Goal: Transaction & Acquisition: Book appointment/travel/reservation

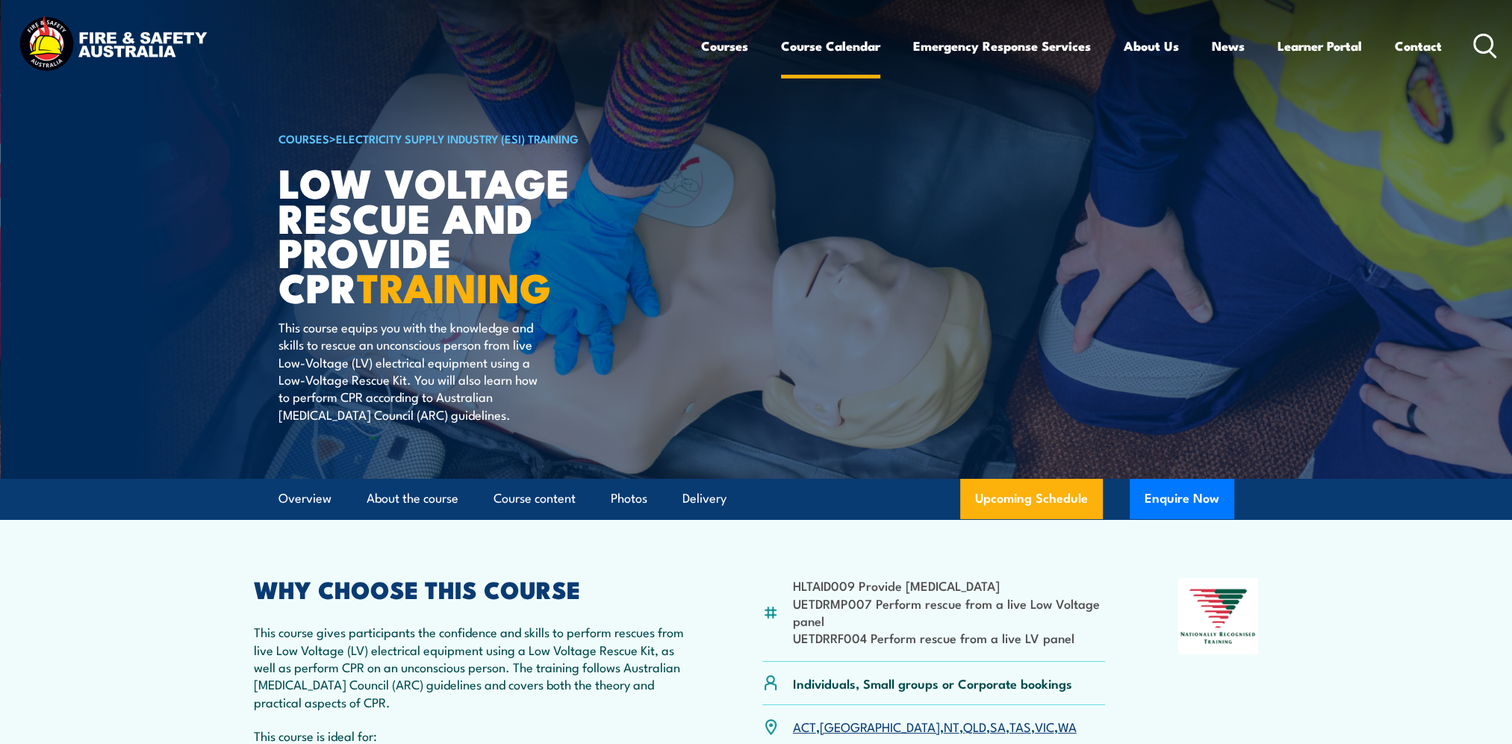
click at [850, 48] on link "Course Calendar" at bounding box center [830, 46] width 99 height 40
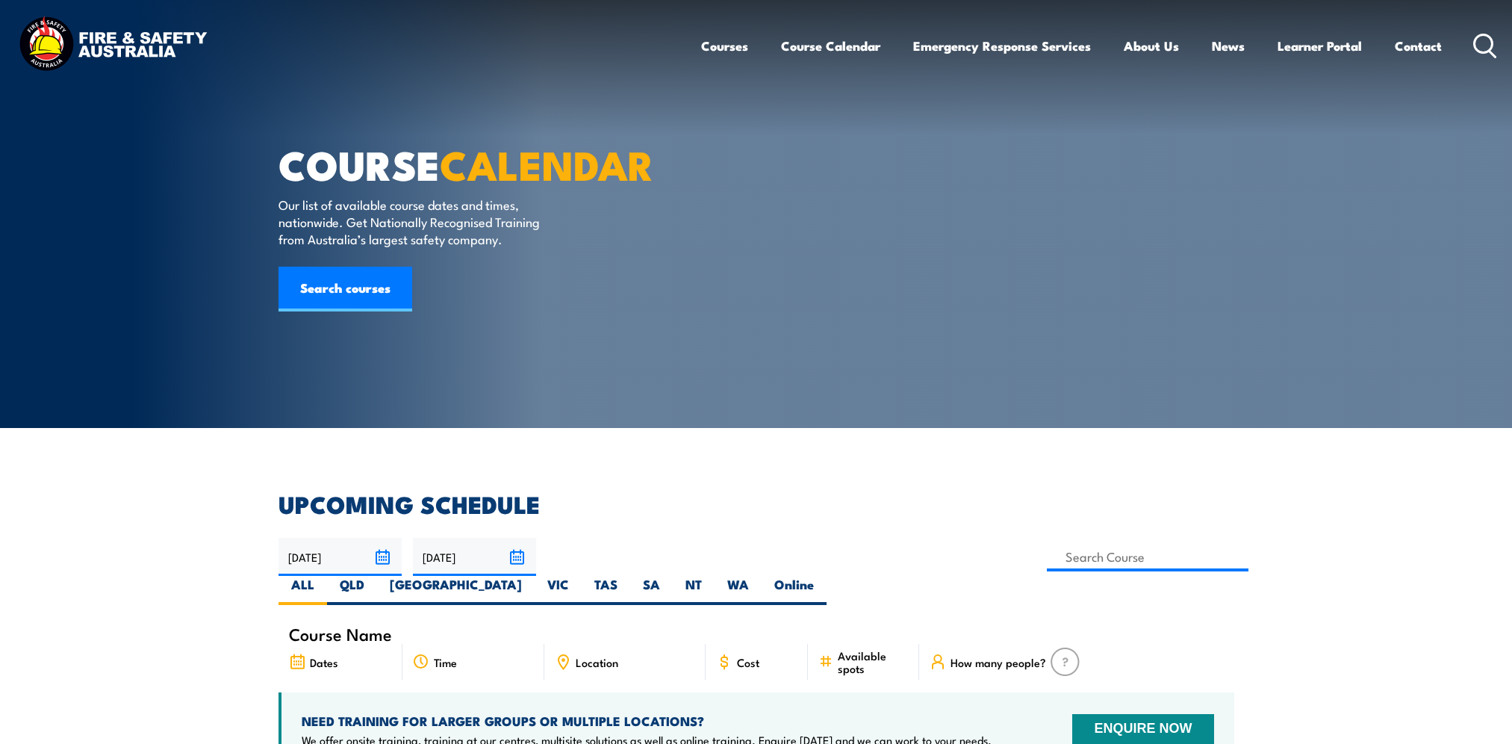
click at [673, 576] on label "SA" at bounding box center [651, 590] width 43 height 29
click at [670, 576] on input "SA" at bounding box center [665, 581] width 10 height 10
radio input "true"
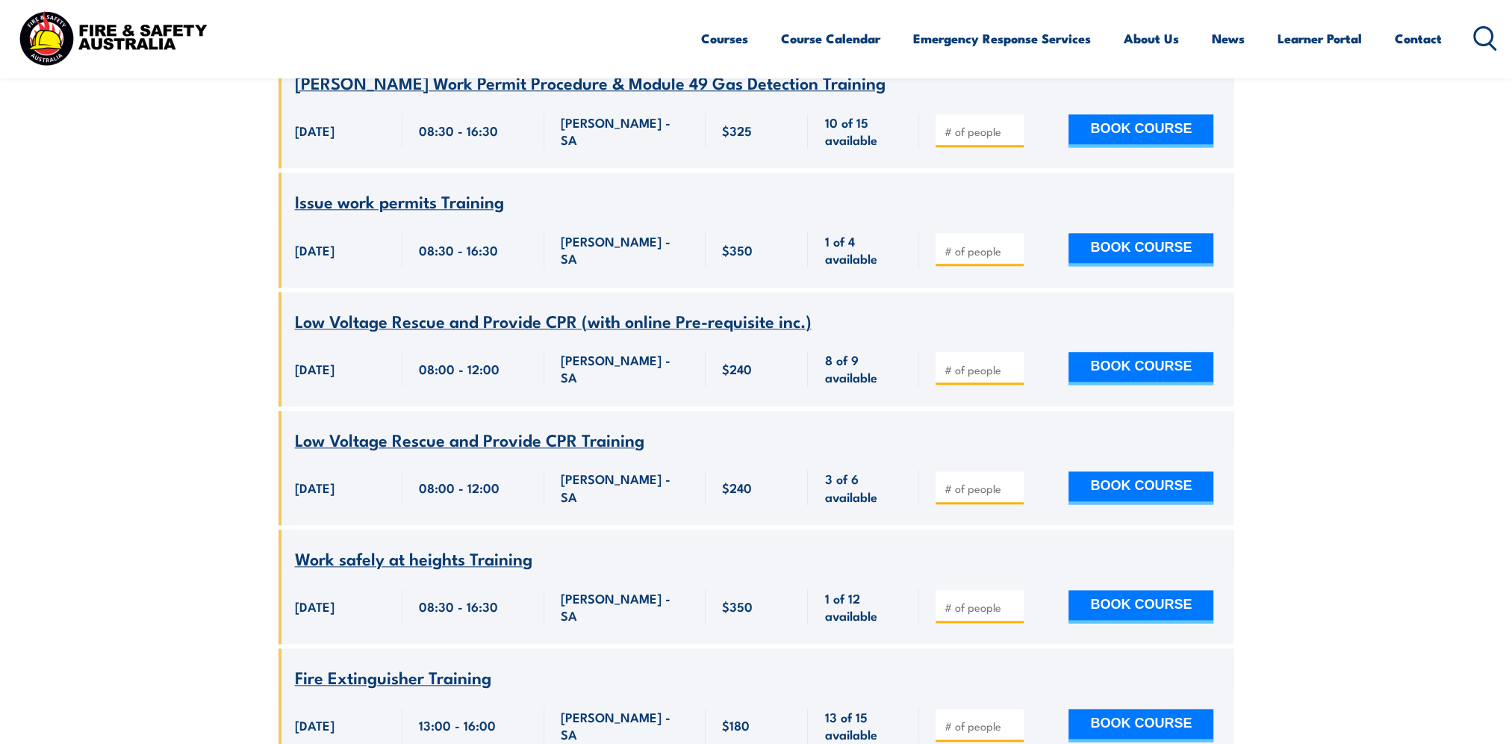
scroll to position [2136, 0]
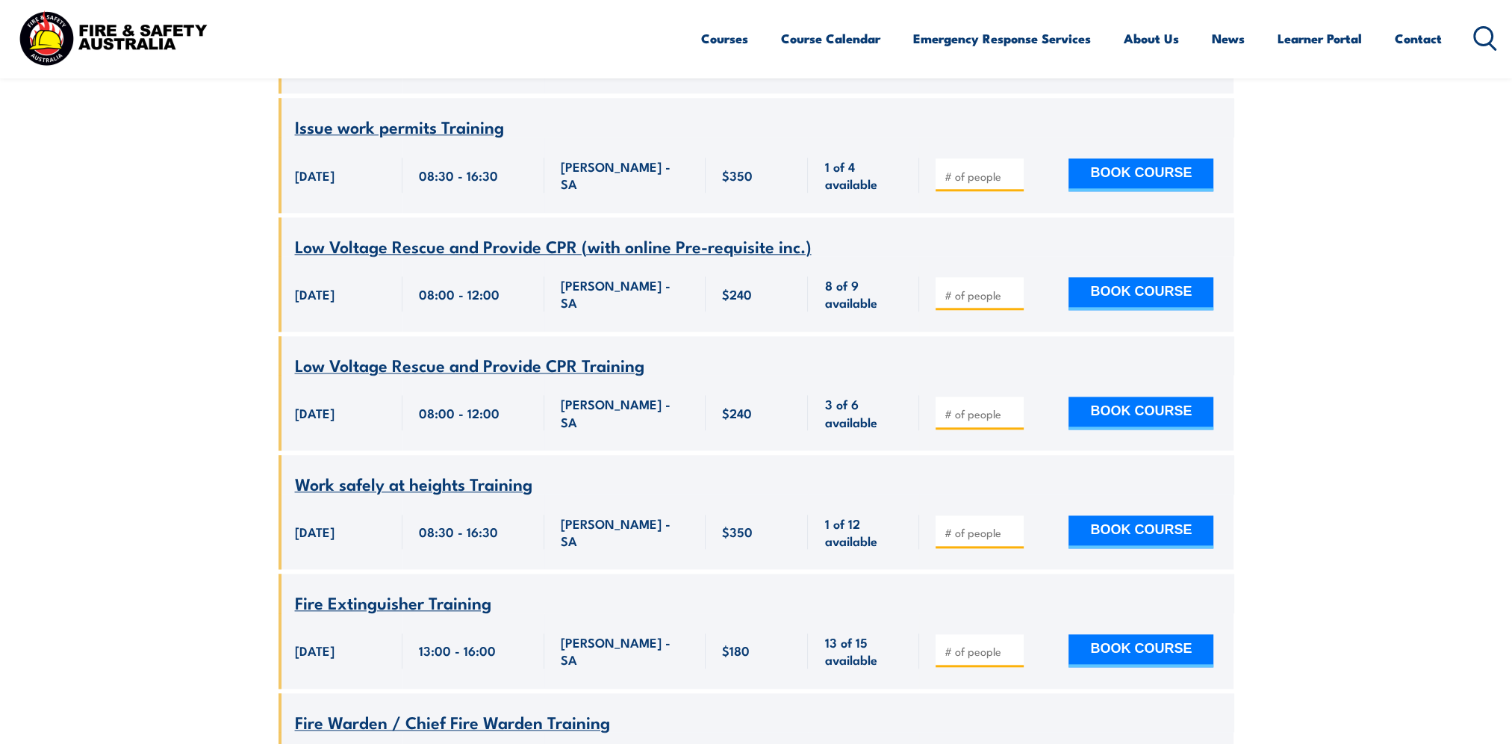
click at [986, 406] on input "number" at bounding box center [981, 413] width 75 height 15
type input "1"
click at [1165, 397] on button "BOOK COURSE" at bounding box center [1141, 413] width 145 height 33
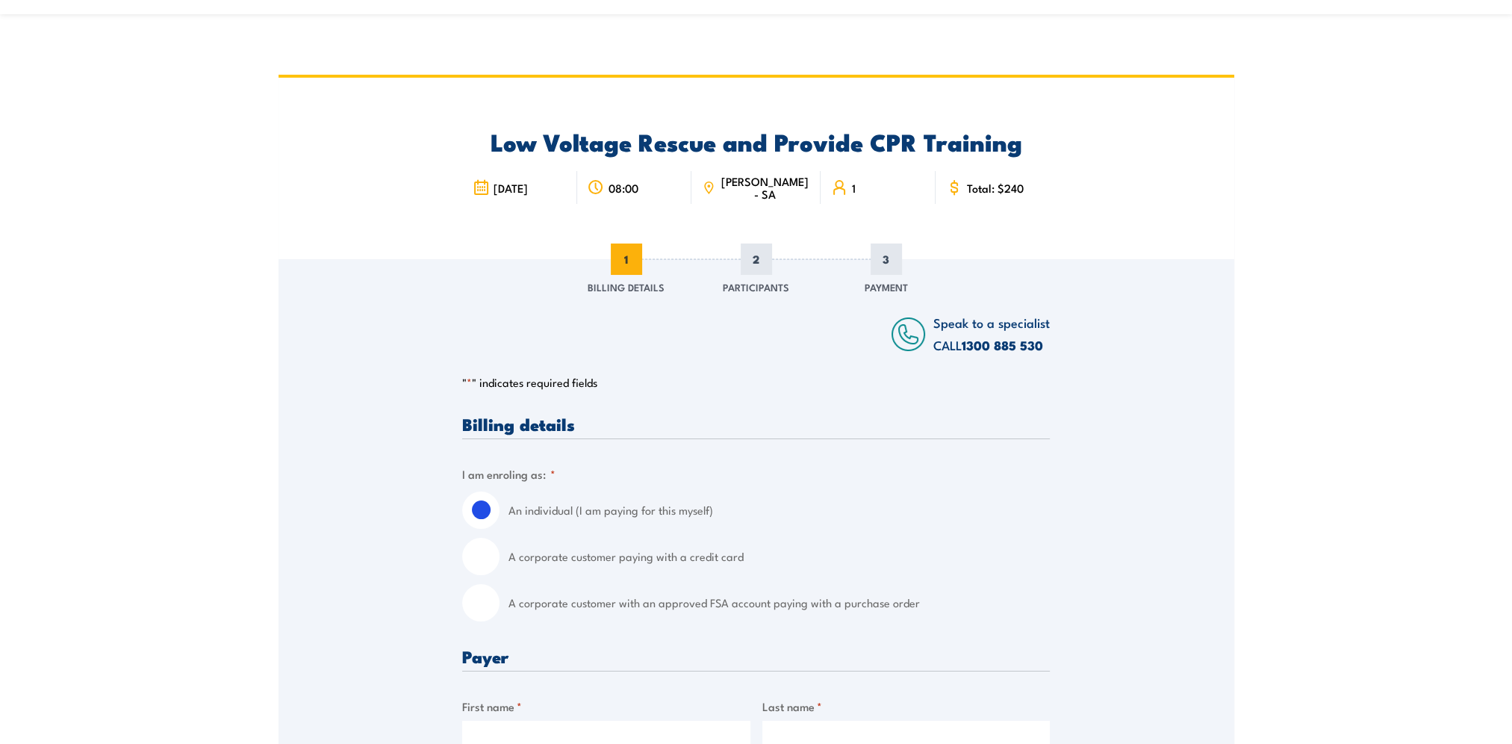
scroll to position [75, 0]
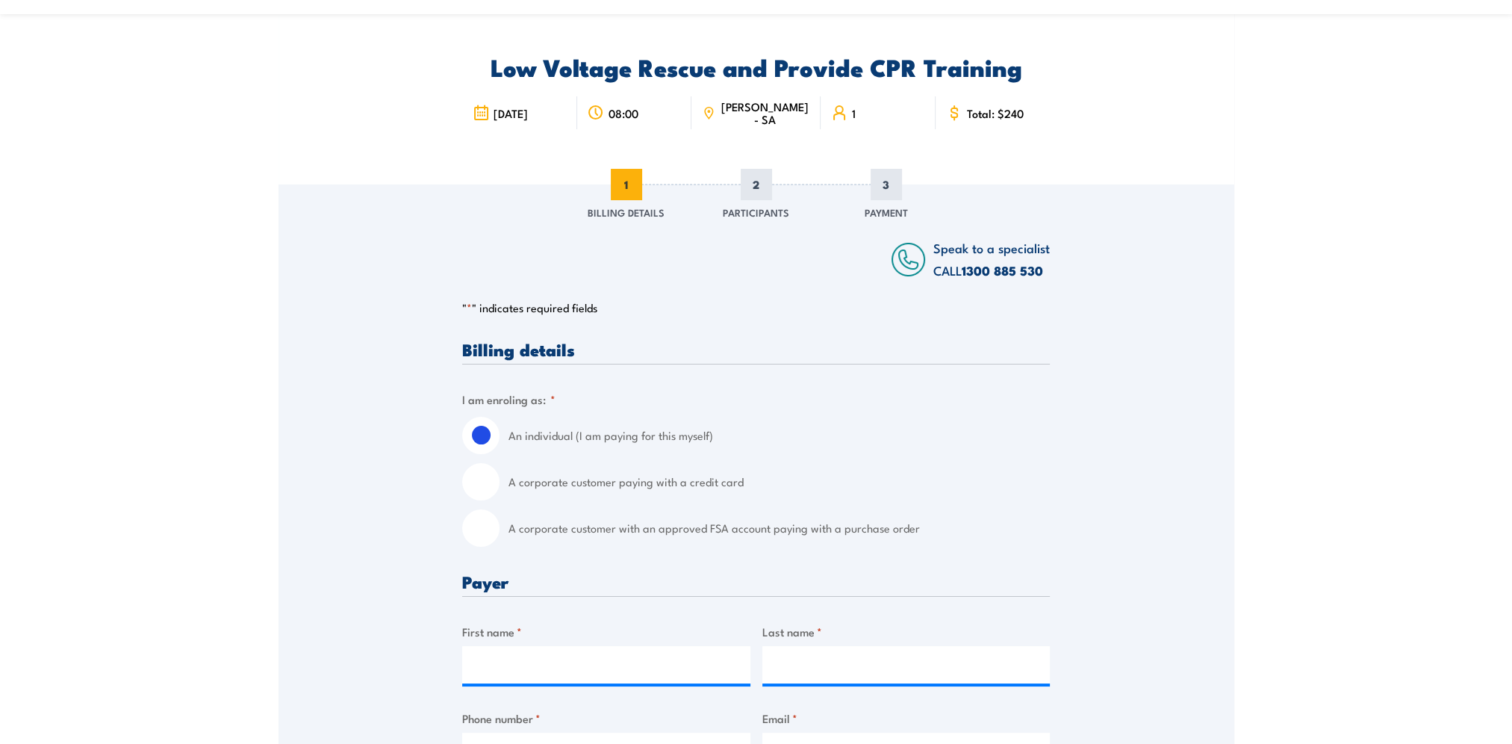
click at [488, 527] on input "A corporate customer with an approved FSA account paying with a purchase order" at bounding box center [480, 527] width 37 height 37
radio input "true"
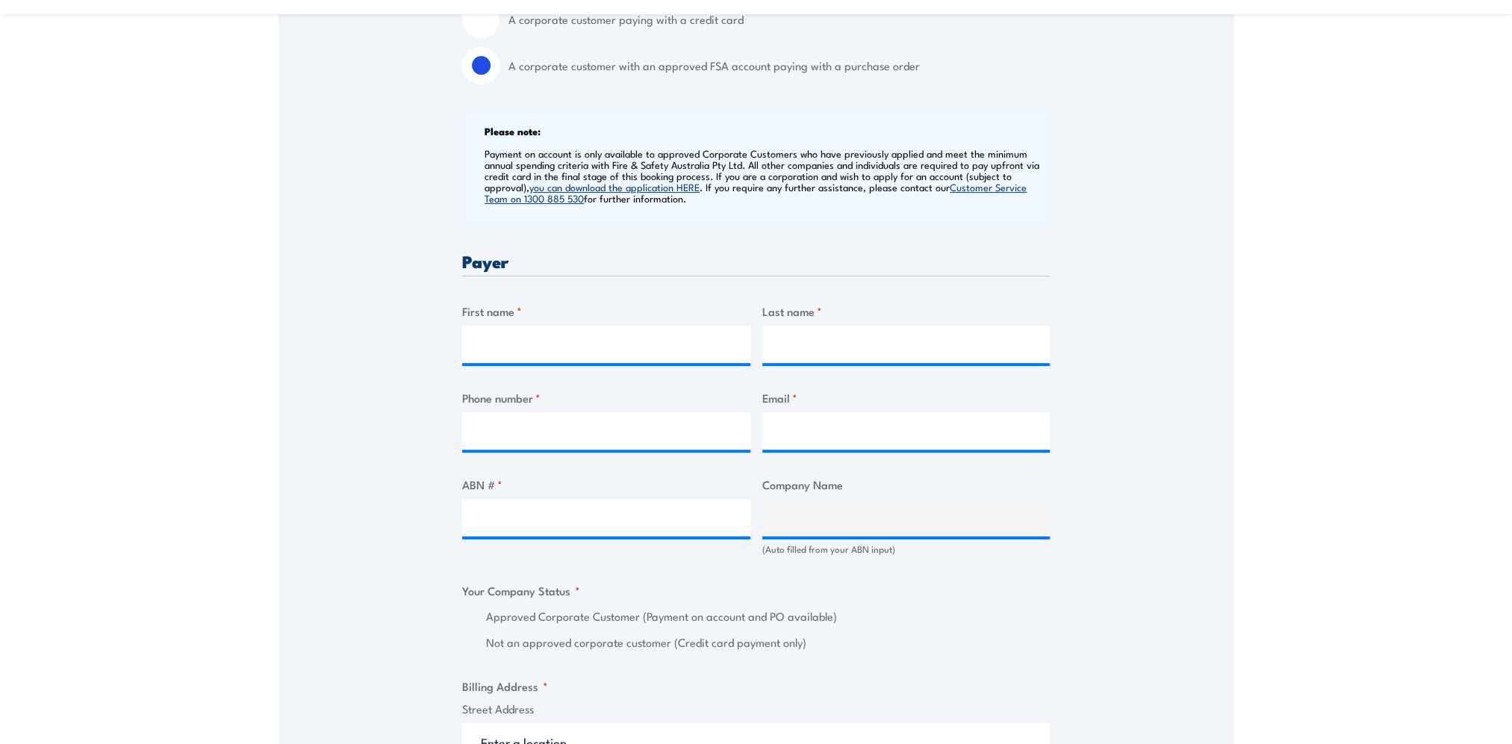
scroll to position [388, 0]
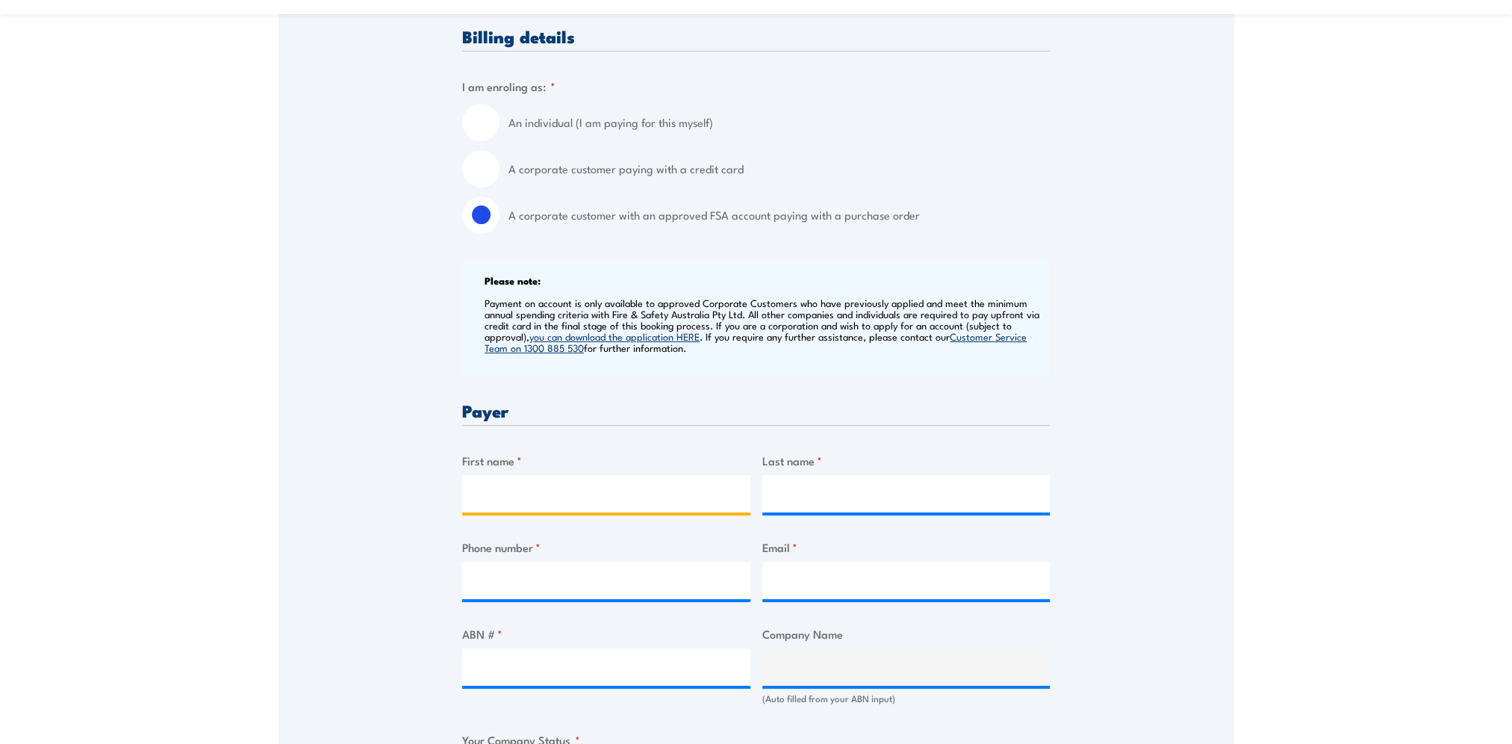
click at [529, 490] on input "First name *" at bounding box center [606, 493] width 288 height 37
type input "Tiffany"
type input "MacNeil"
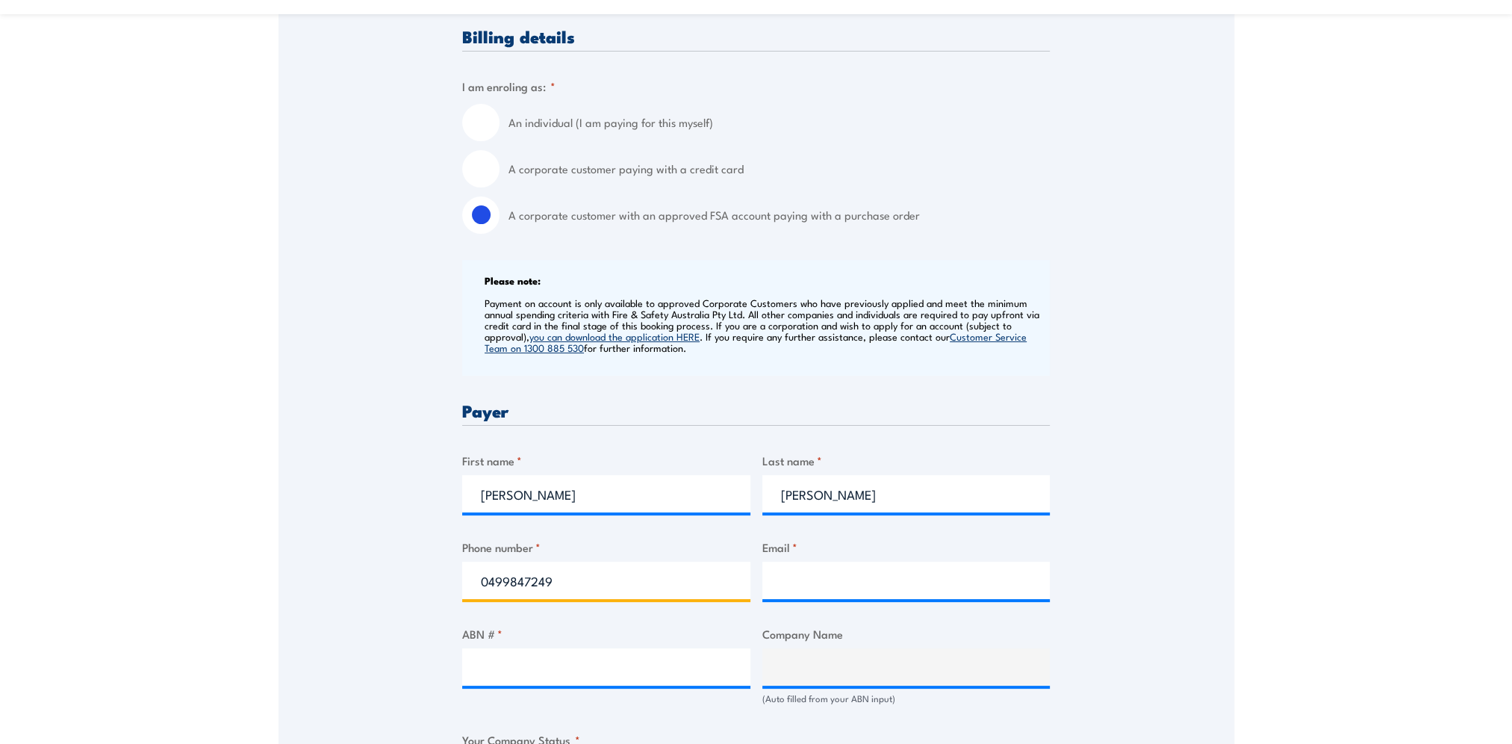
type input "0499847249"
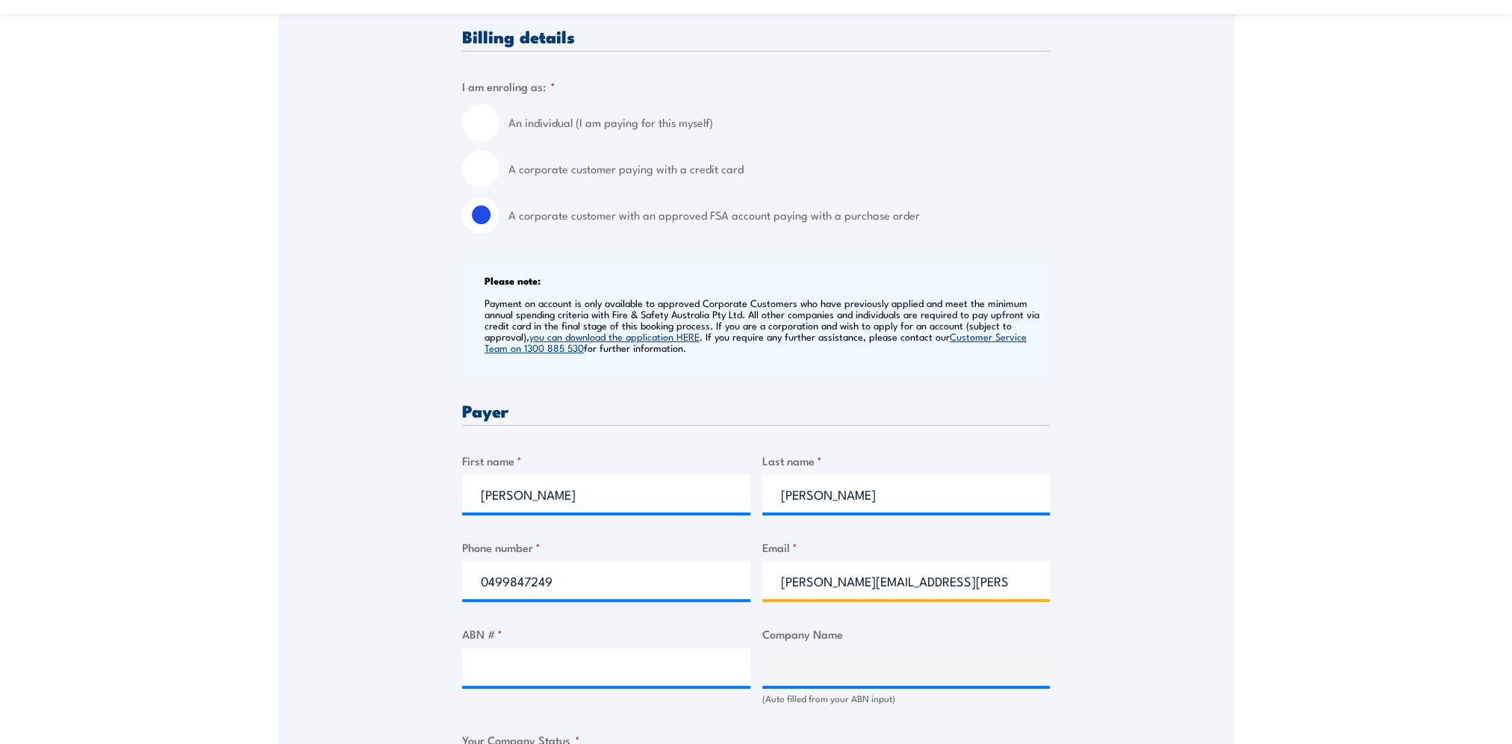
type input "tiffany.macneil@bhp.com"
click at [592, 681] on input "ABN # *" at bounding box center [606, 666] width 288 height 37
paste input "49 004 028 077"
type input "49 004 028 077"
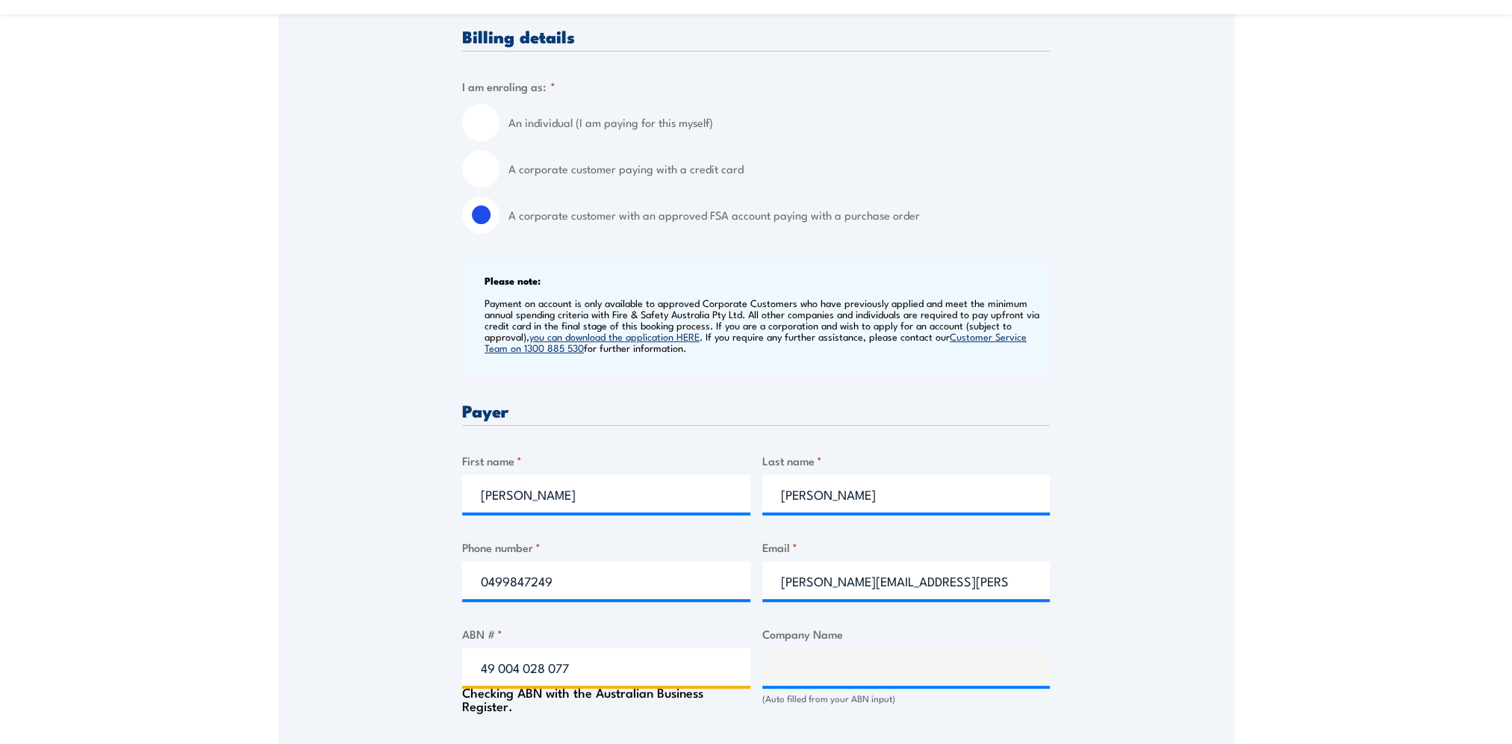
type input "BHP GROUP LIMITED"
radio input "true"
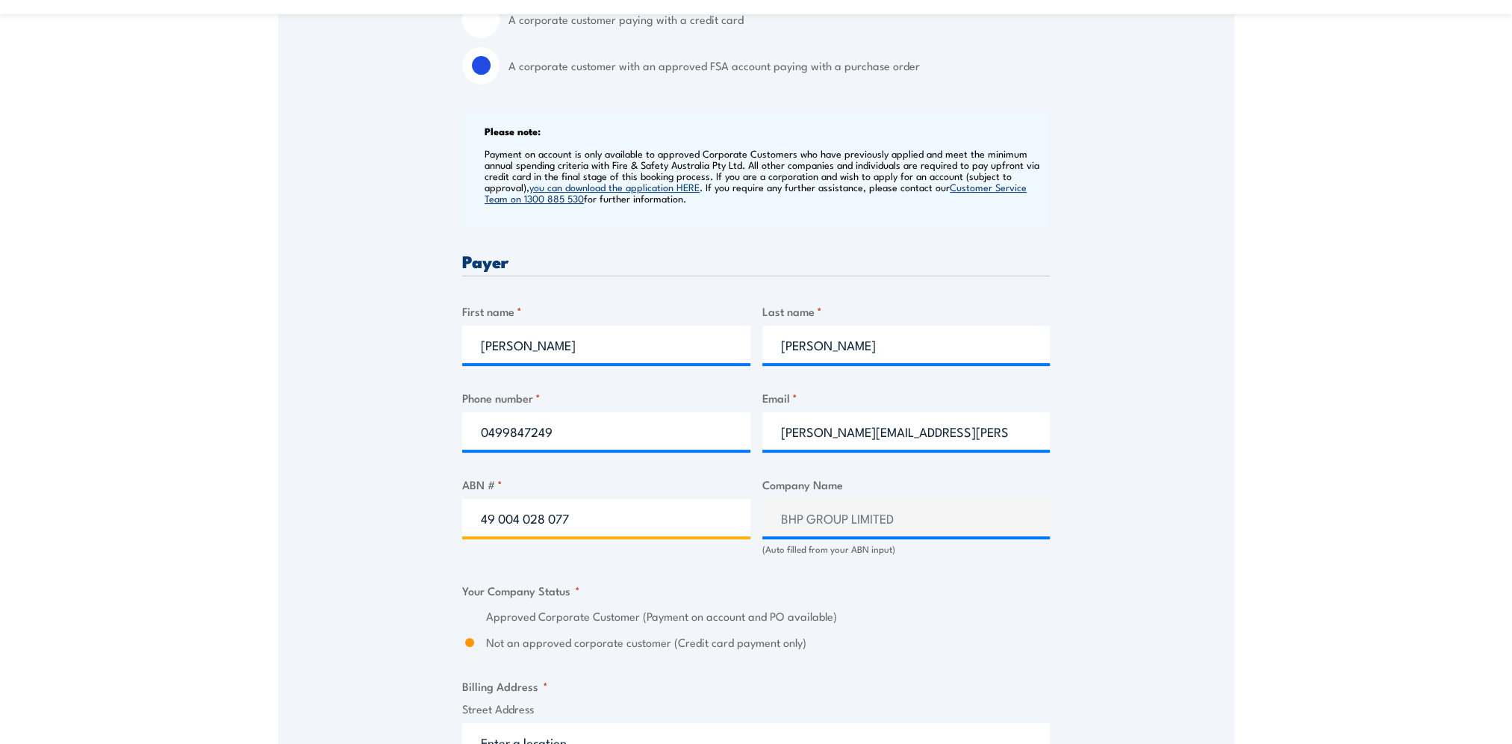
scroll to position [612, 0]
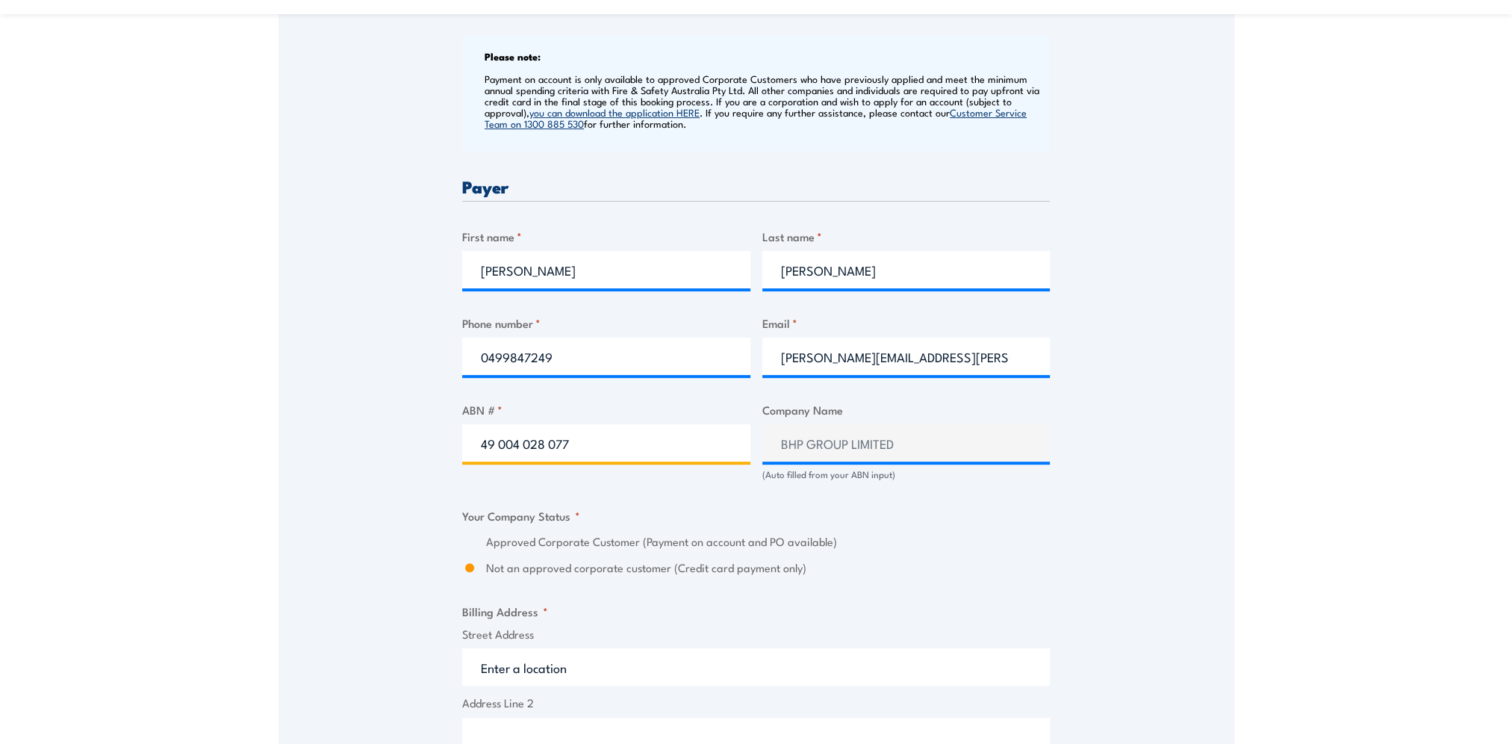
type input "49 004 028 077"
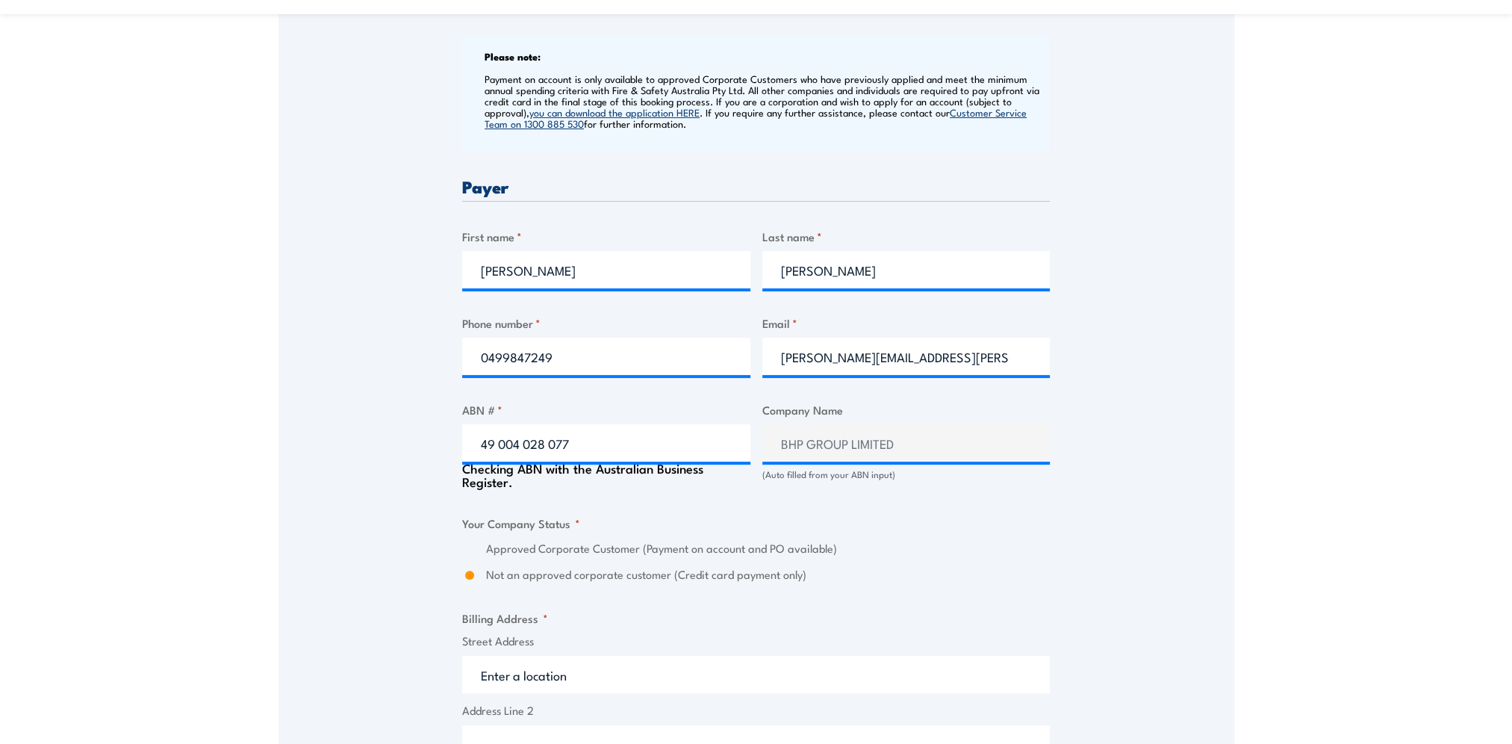
click at [483, 546] on div "Approved Corporate Customer (Payment on account and PO available)" at bounding box center [756, 548] width 588 height 17
click at [527, 550] on label "Approved Corporate Customer (Payment on account and PO available)" at bounding box center [768, 548] width 564 height 17
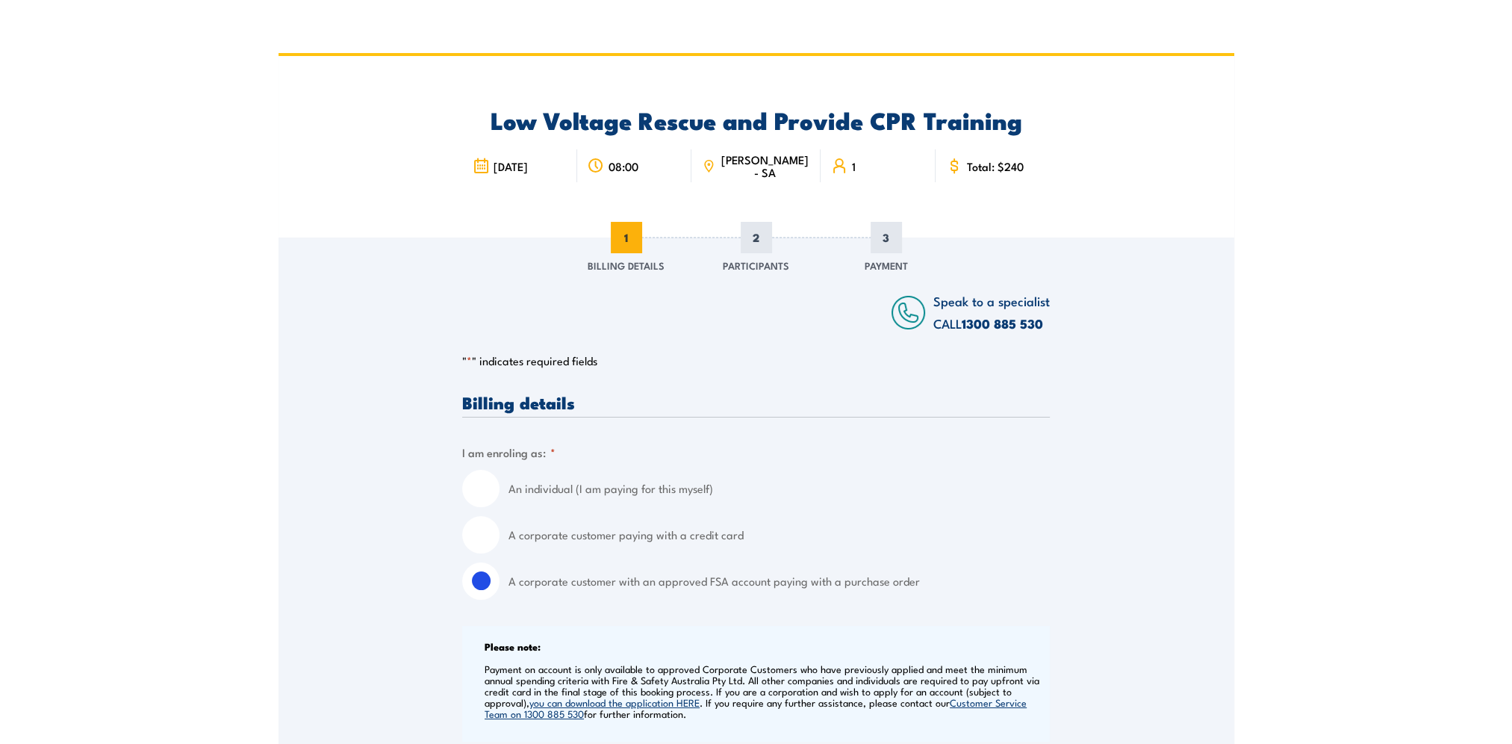
scroll to position [0, 0]
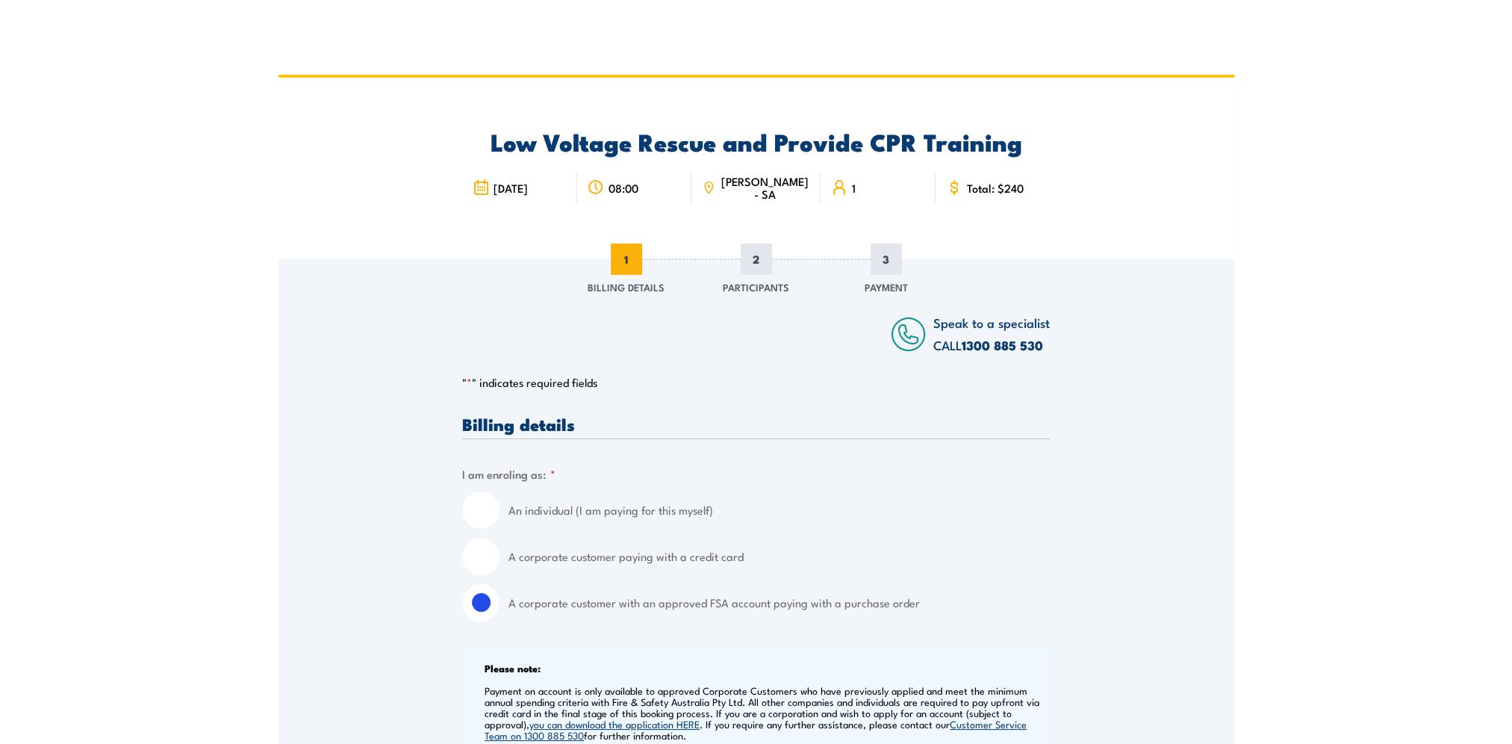
click at [499, 562] on div "A corporate customer paying with a credit card" at bounding box center [756, 556] width 588 height 37
click at [494, 562] on input "A corporate customer paying with a credit card" at bounding box center [480, 556] width 37 height 37
radio input "true"
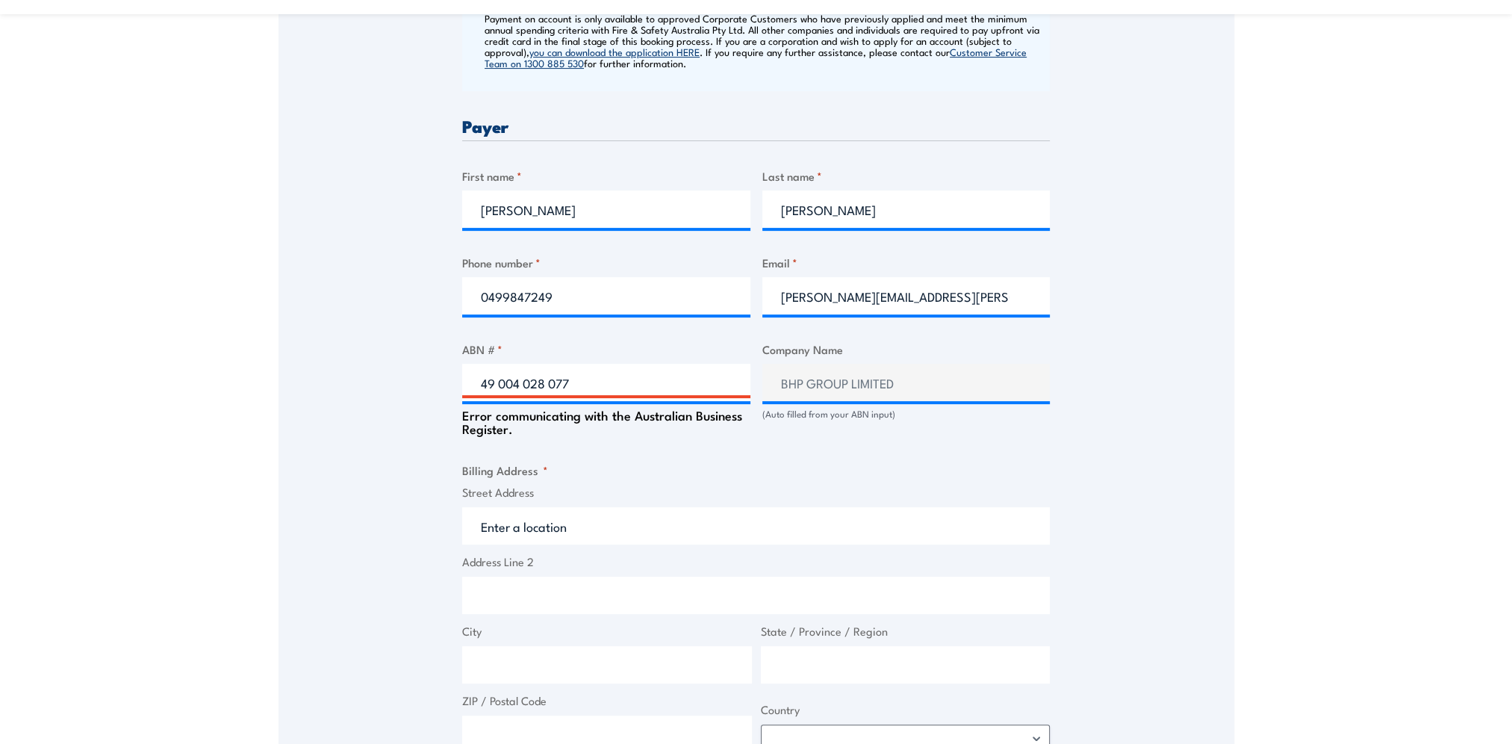
scroll to position [523, 0]
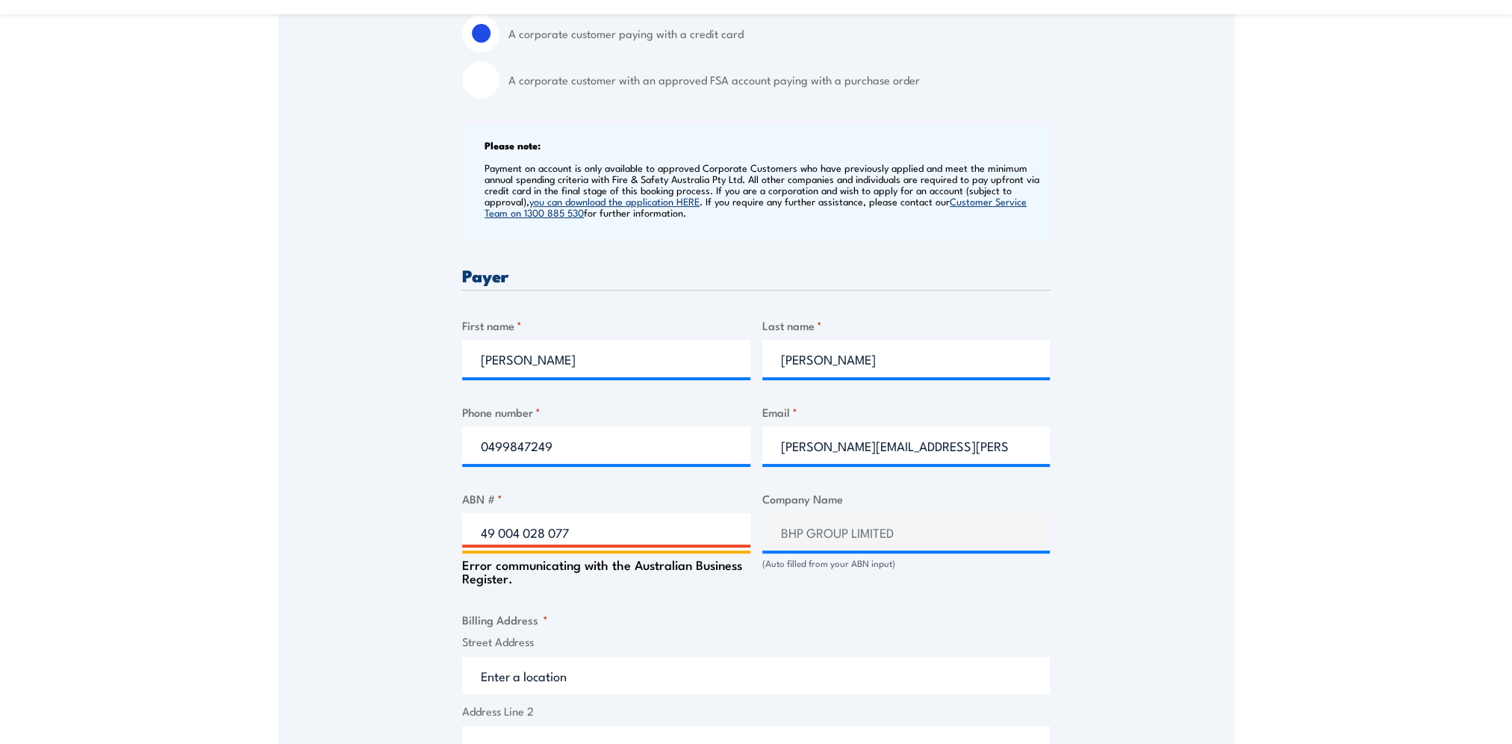
click at [600, 535] on input "49 004 028 077" at bounding box center [606, 531] width 288 height 37
click at [575, 535] on input "49 004 028 077" at bounding box center [606, 531] width 288 height 37
click at [527, 532] on input "49 004 028 077" at bounding box center [606, 531] width 288 height 37
click at [494, 532] on input "49 004 028 077" at bounding box center [606, 531] width 288 height 37
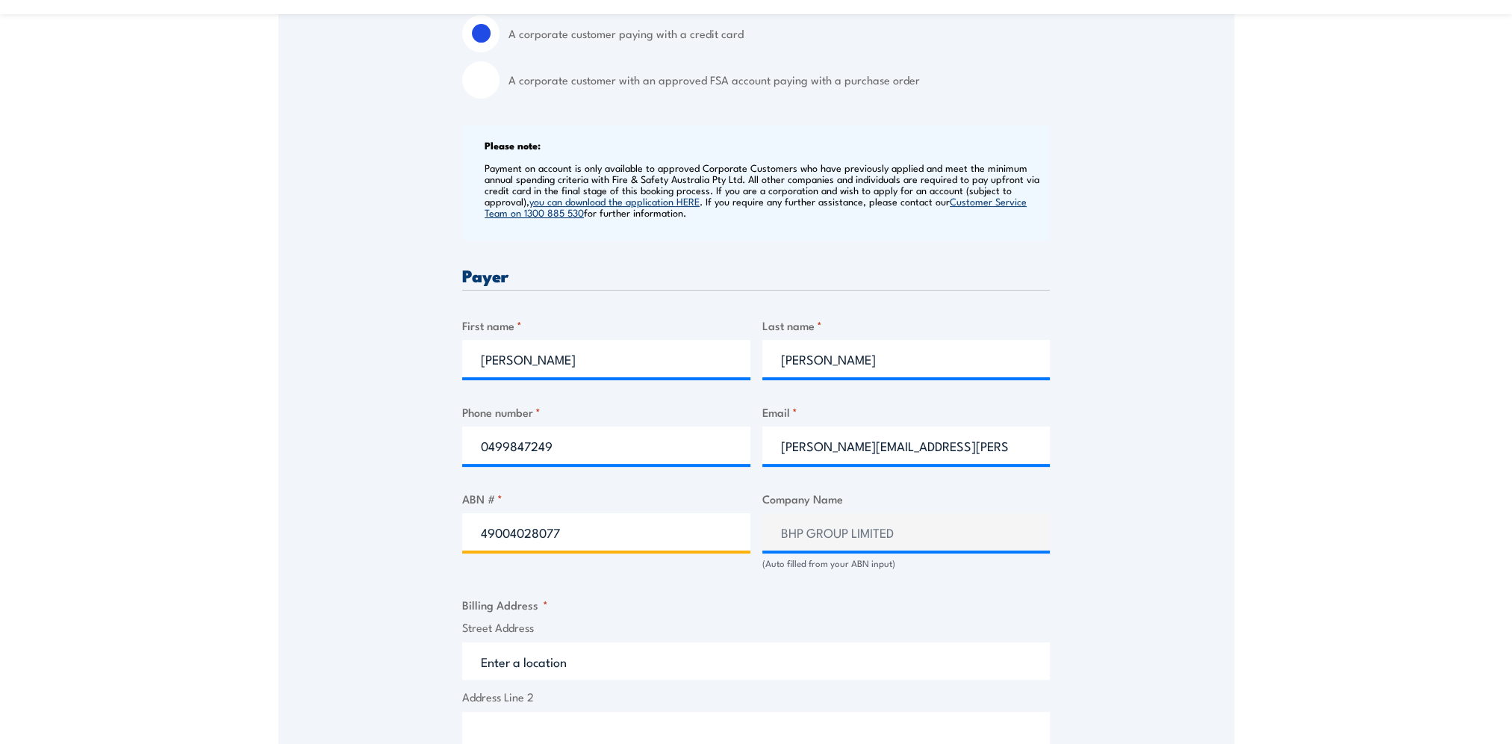
type input "49004028077"
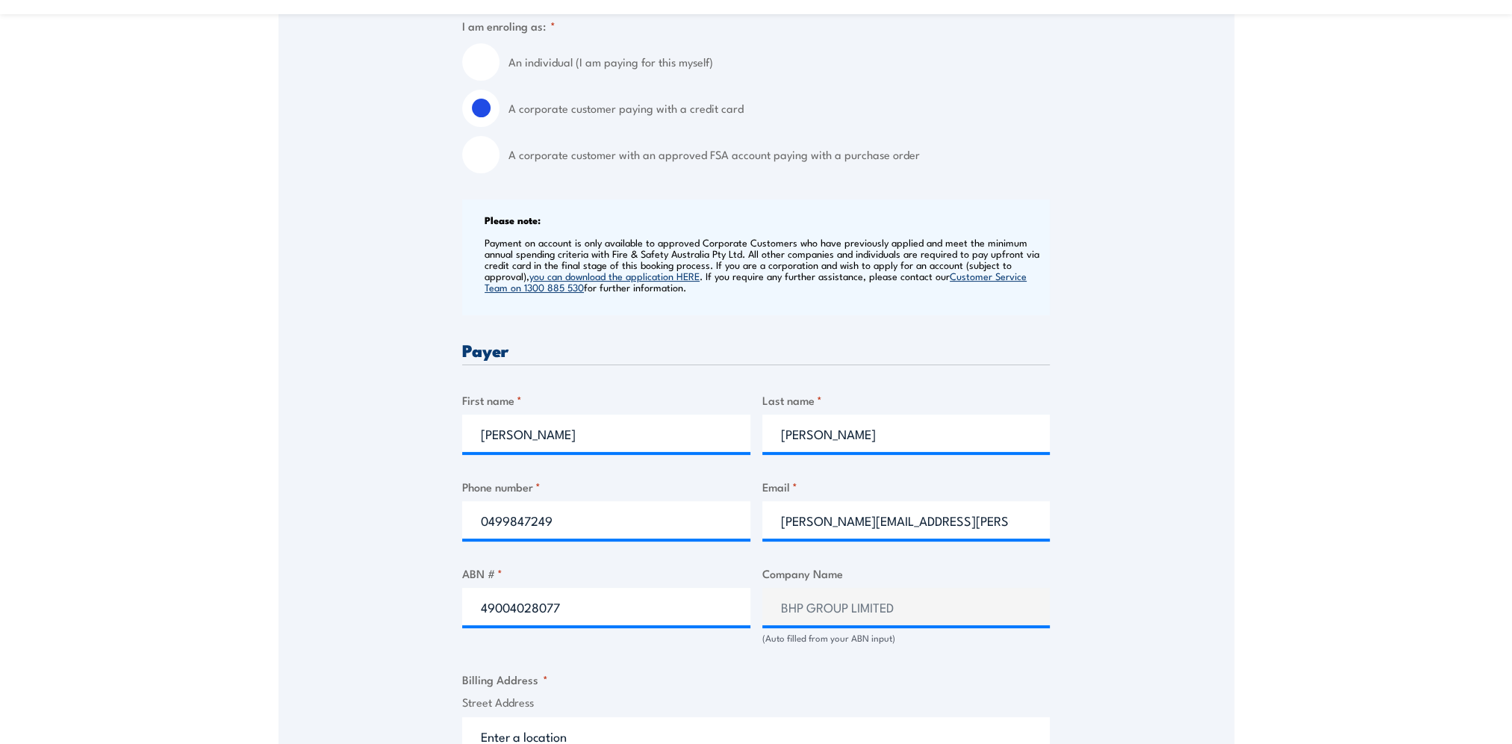
click at [478, 159] on input "A corporate customer with an approved FSA account paying with a purchase order" at bounding box center [480, 154] width 37 height 37
radio input "true"
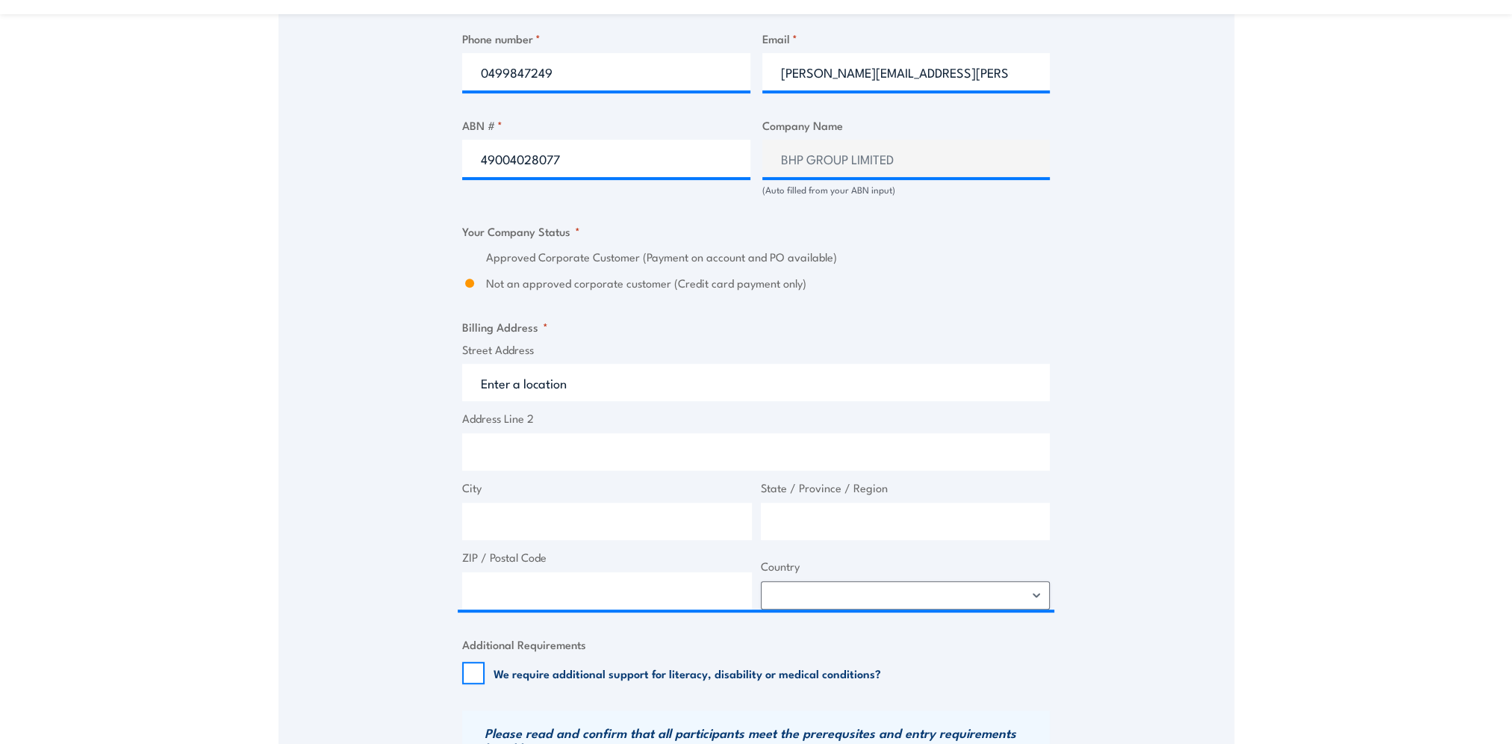
scroll to position [971, 0]
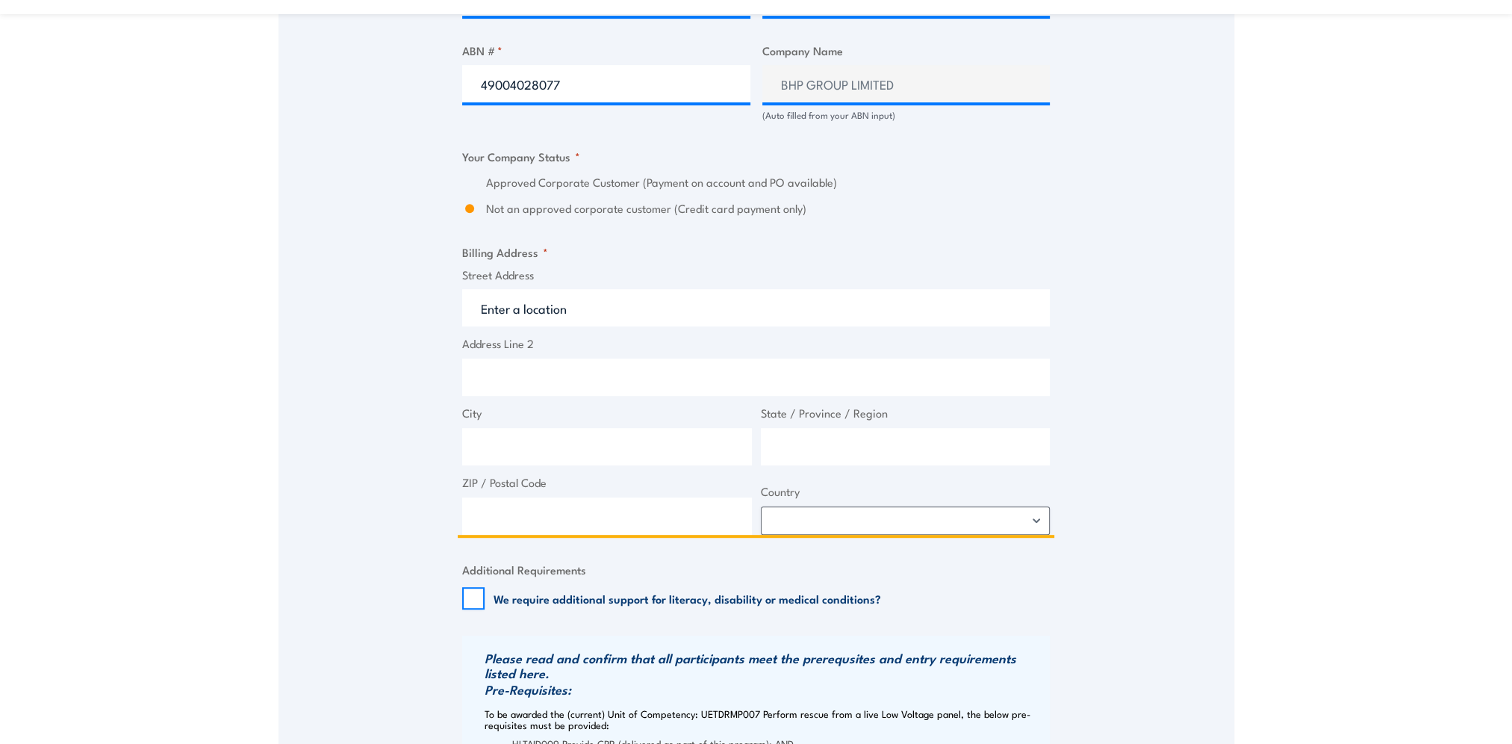
click at [568, 317] on input "Street Address" at bounding box center [756, 307] width 588 height 37
type input "2 Hamra Drive"
type input "A"
type input "E"
type input "Adelaide Airport"
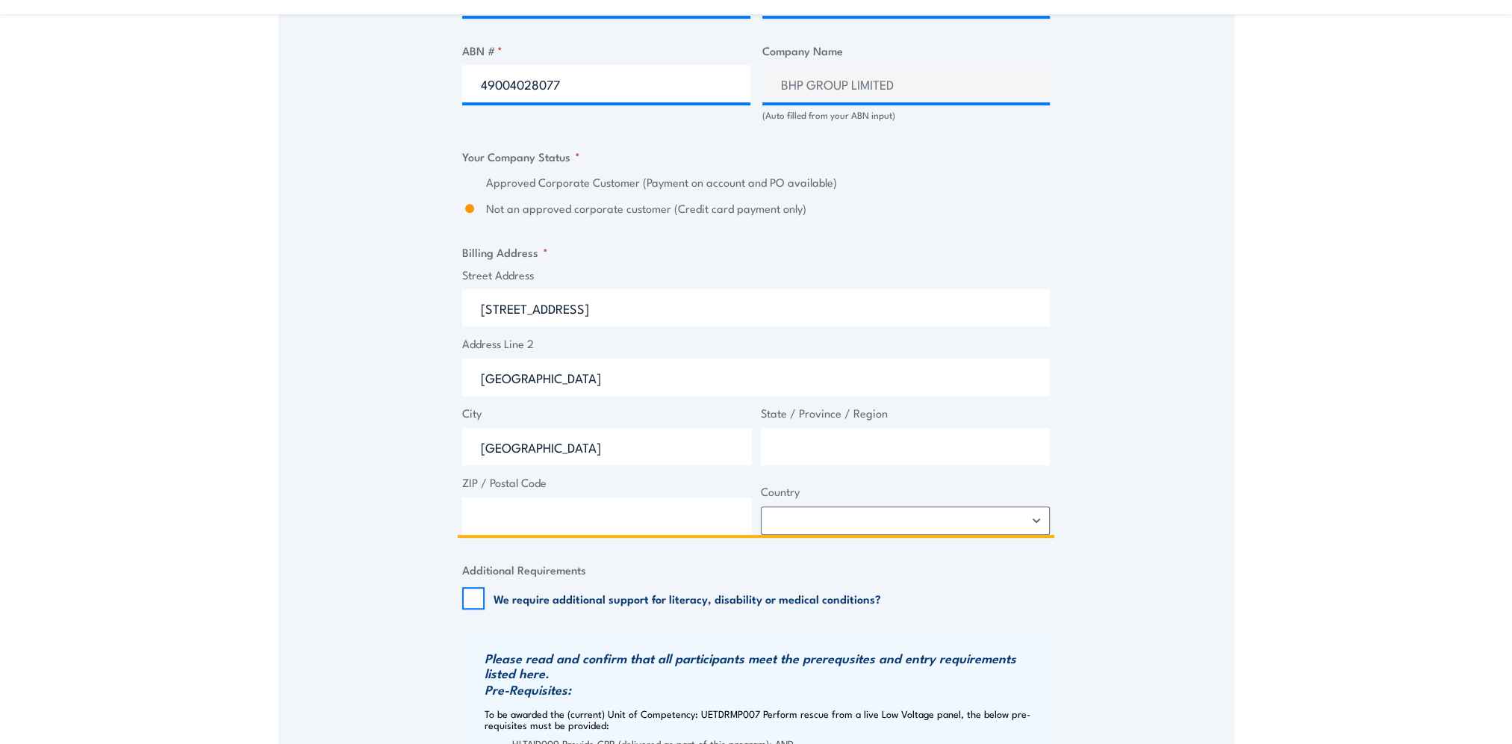
type input "Export Park"
type input "SA"
click at [603, 508] on input "ZIP / Postal Code" at bounding box center [607, 515] width 290 height 37
type input "5650"
click at [861, 517] on select "Afghanistan Albania Algeria American Samoa Andorra Angola Anguilla Antarctica A…" at bounding box center [906, 520] width 290 height 28
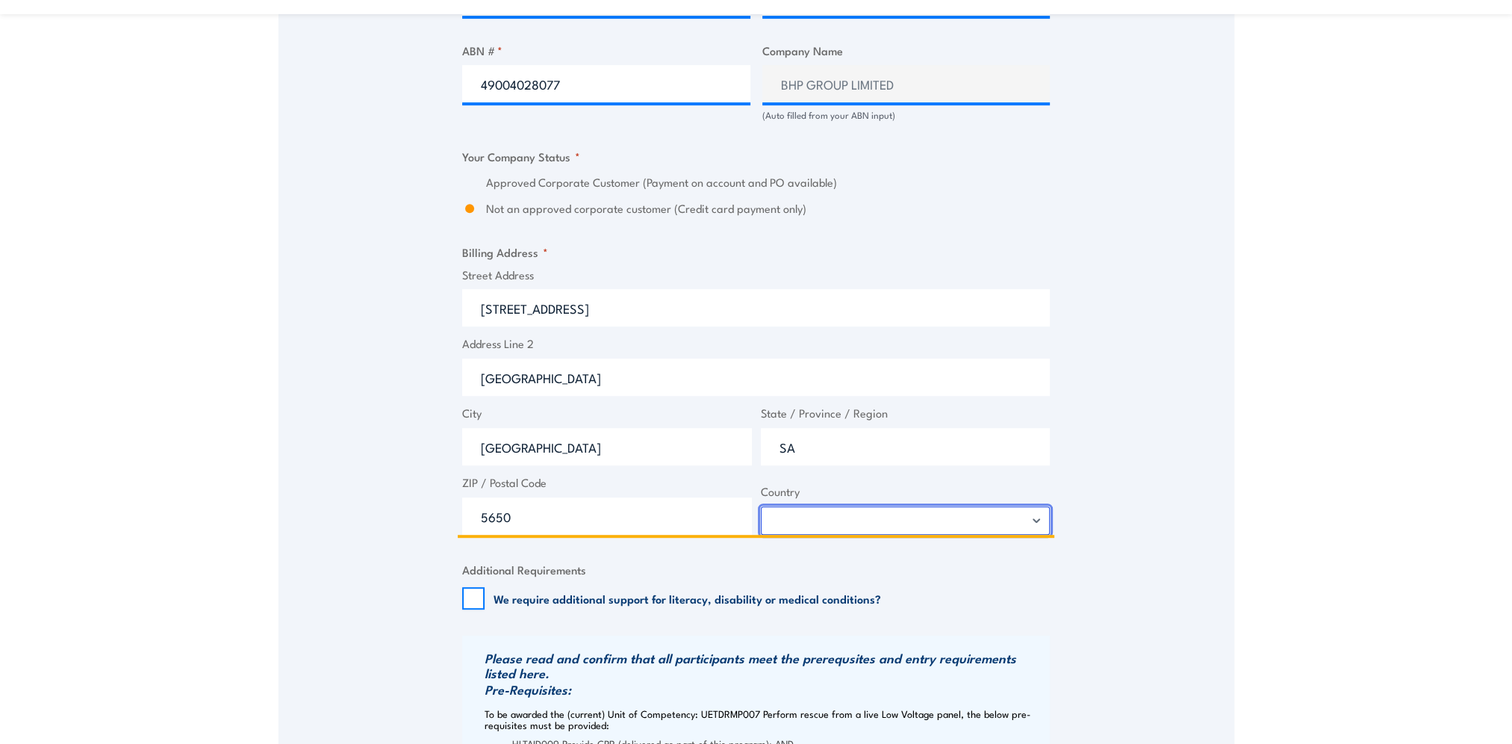
select select "Australia"
click at [761, 506] on select "Afghanistan Albania Algeria American Samoa Andorra Angola Anguilla Antarctica A…" at bounding box center [906, 520] width 290 height 28
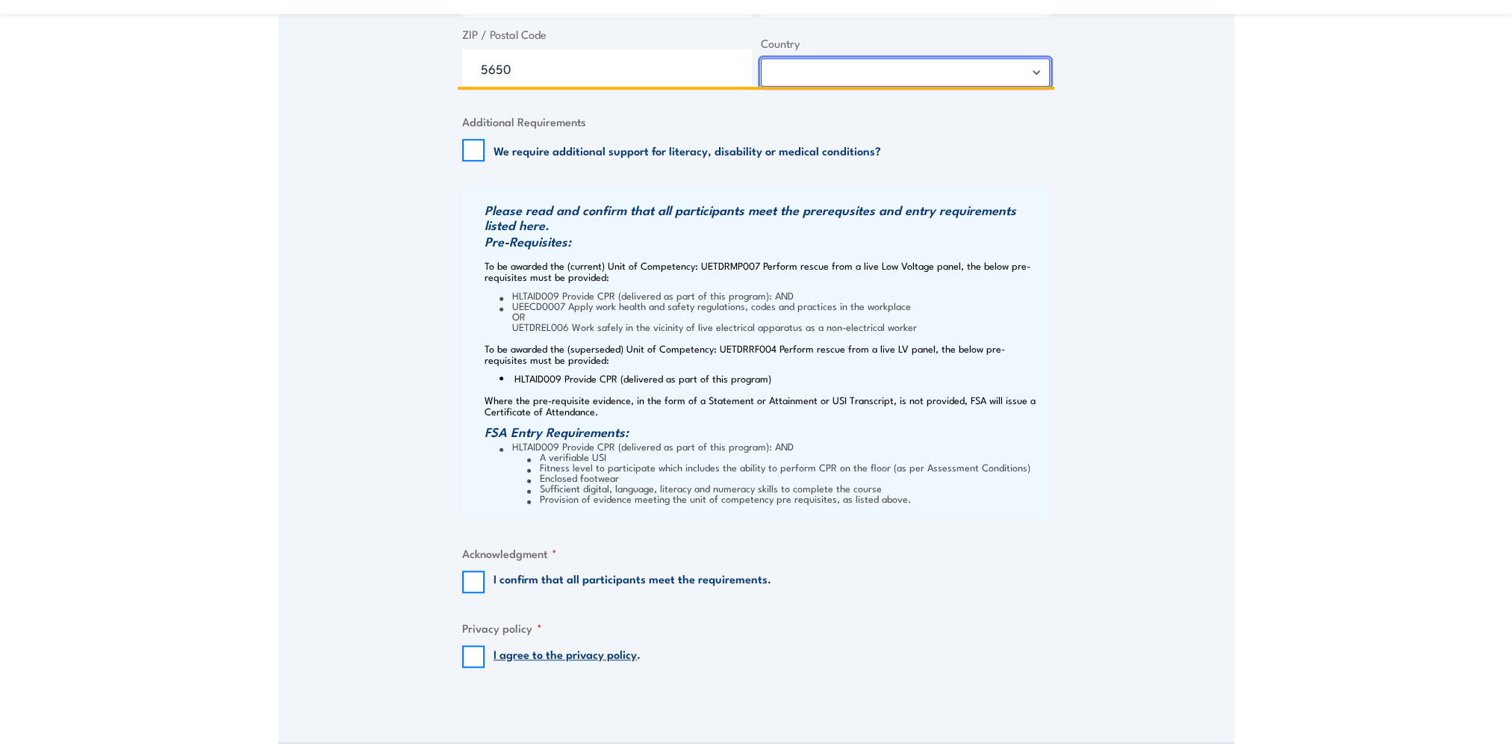
scroll to position [1494, 0]
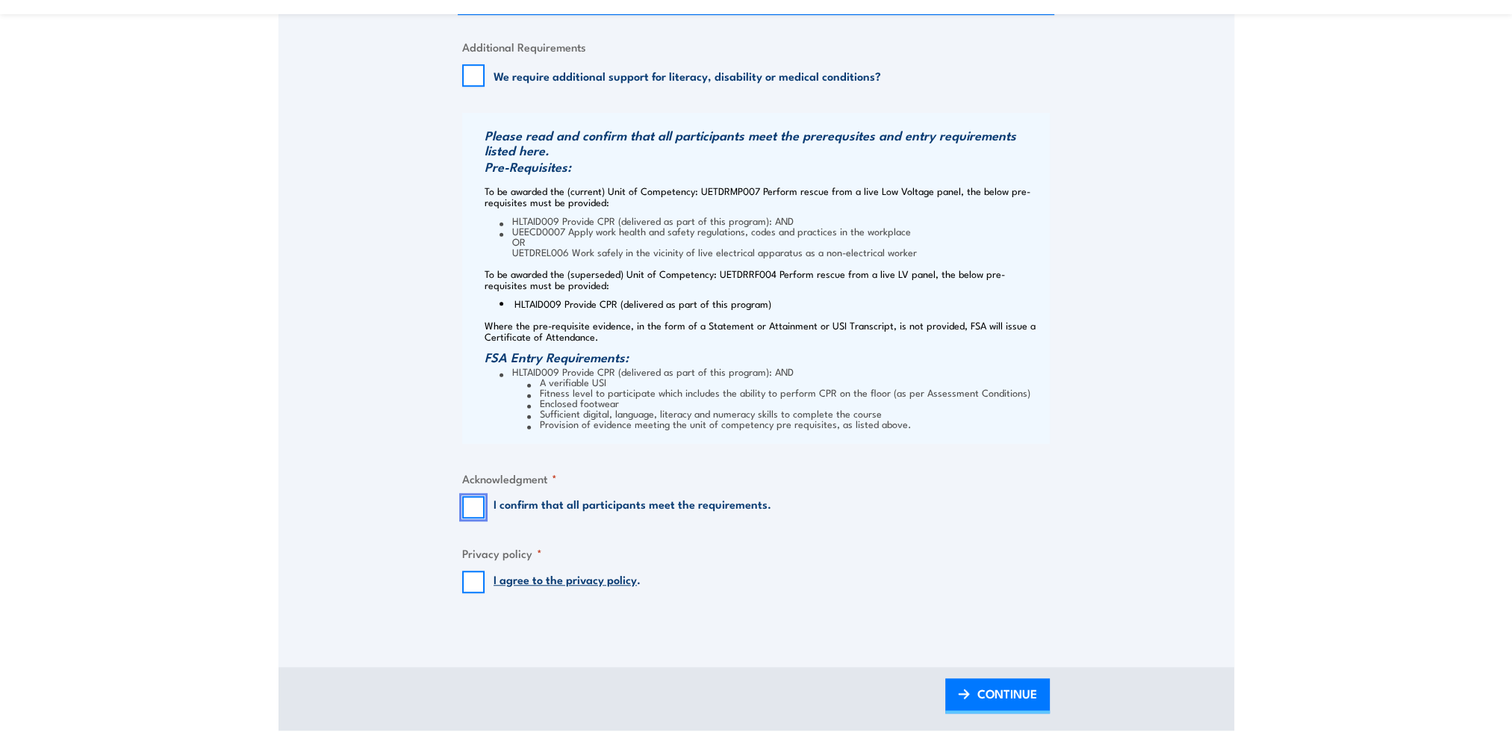
click at [463, 513] on input "I confirm that all participants meet the requirements." at bounding box center [473, 507] width 22 height 22
checkbox input "true"
